Goal: Register for event/course

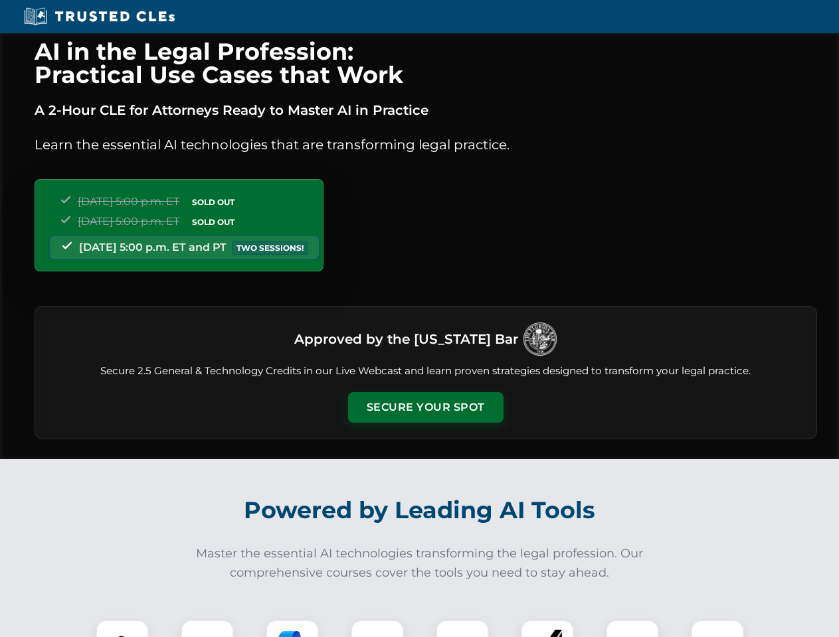
click at [425, 408] on button "Secure Your Spot" at bounding box center [425, 407] width 155 height 31
click at [122, 629] on img at bounding box center [122, 646] width 39 height 39
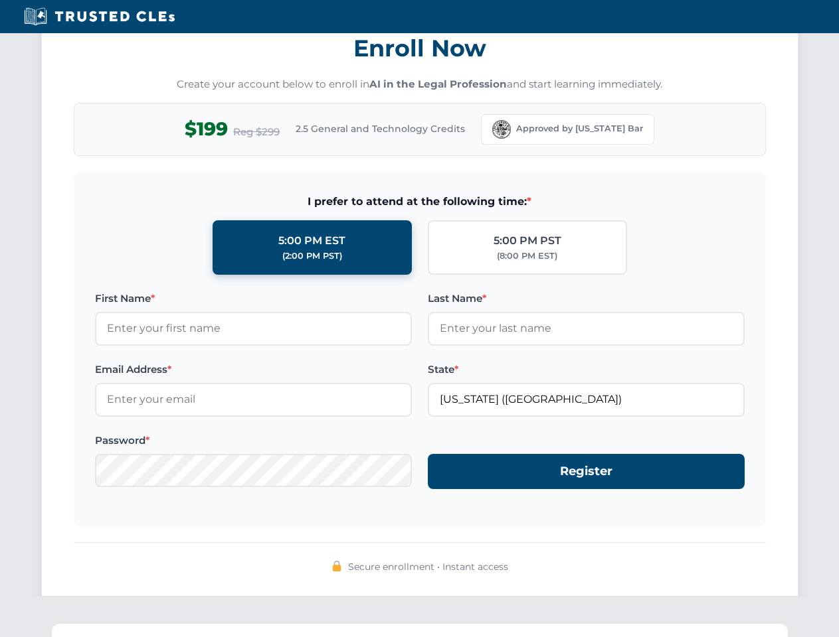
scroll to position [1303, 0]
